Goal: Complete application form

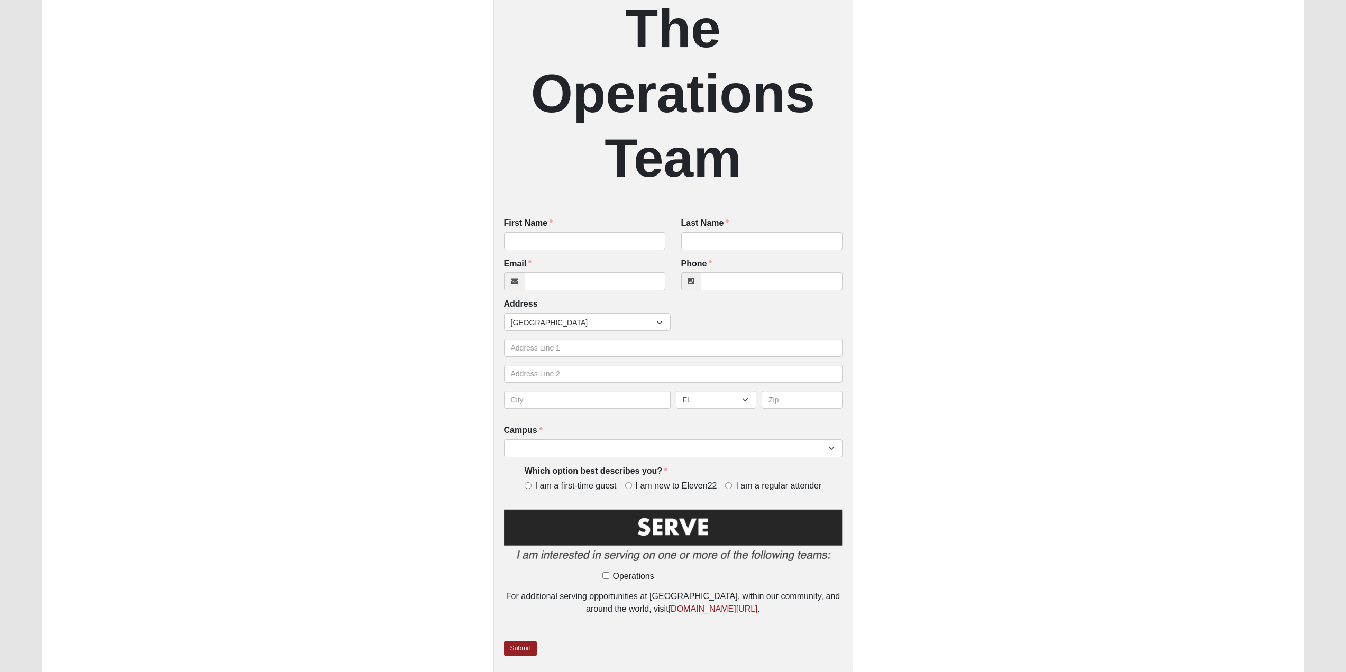
scroll to position [330, 0]
